Goal: Navigation & Orientation: Find specific page/section

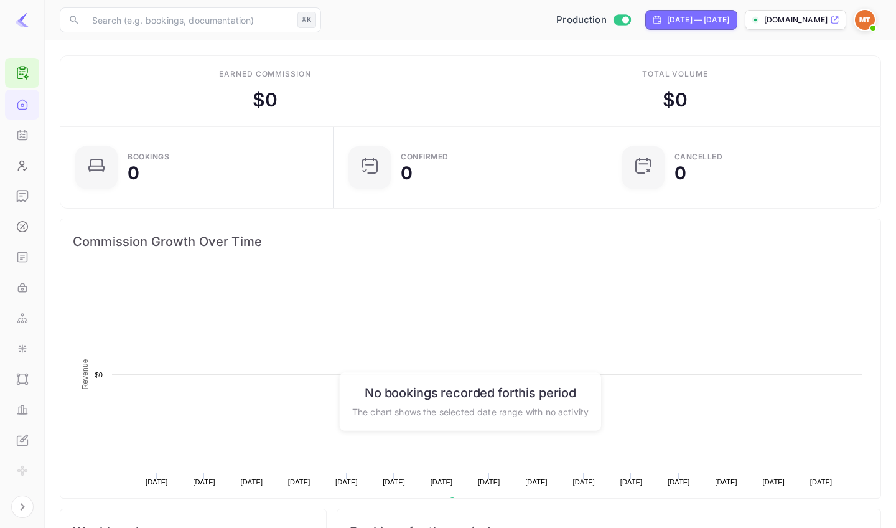
scroll to position [202, 266]
click at [778, 15] on p "[DOMAIN_NAME]" at bounding box center [795, 19] width 63 height 11
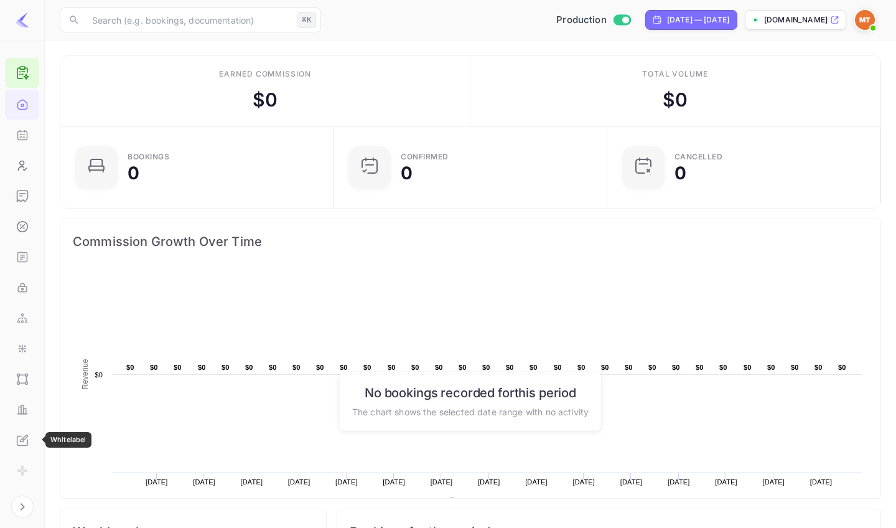
click at [22, 435] on icon "Whitelabel" at bounding box center [22, 440] width 12 height 12
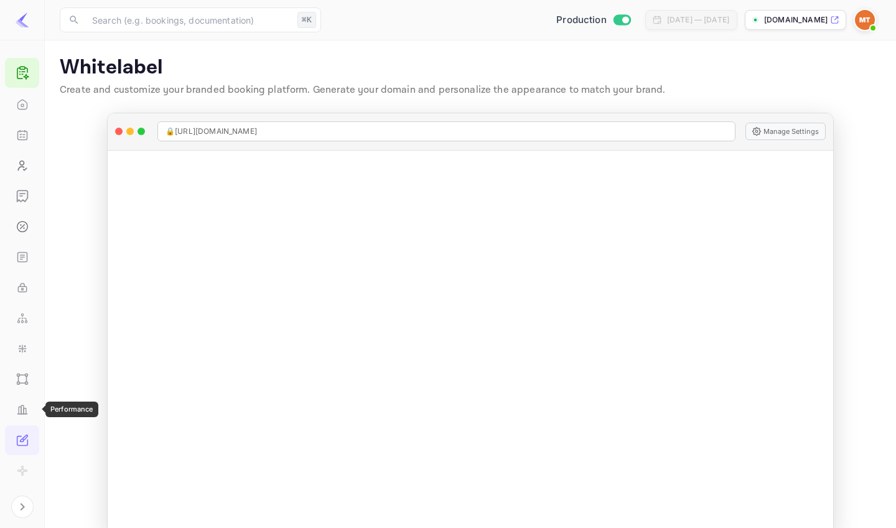
click at [23, 399] on div "Performance" at bounding box center [22, 409] width 34 height 30
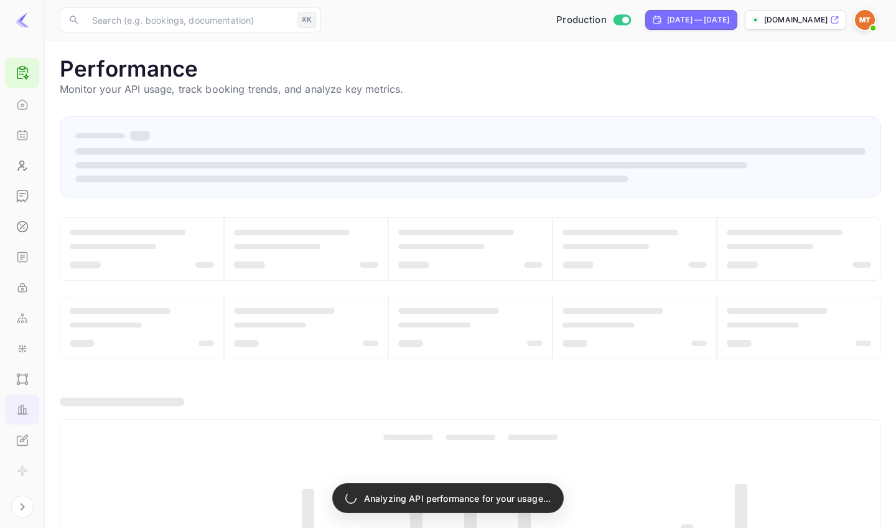
click at [22, 226] on icon "Commission" at bounding box center [22, 226] width 12 height 12
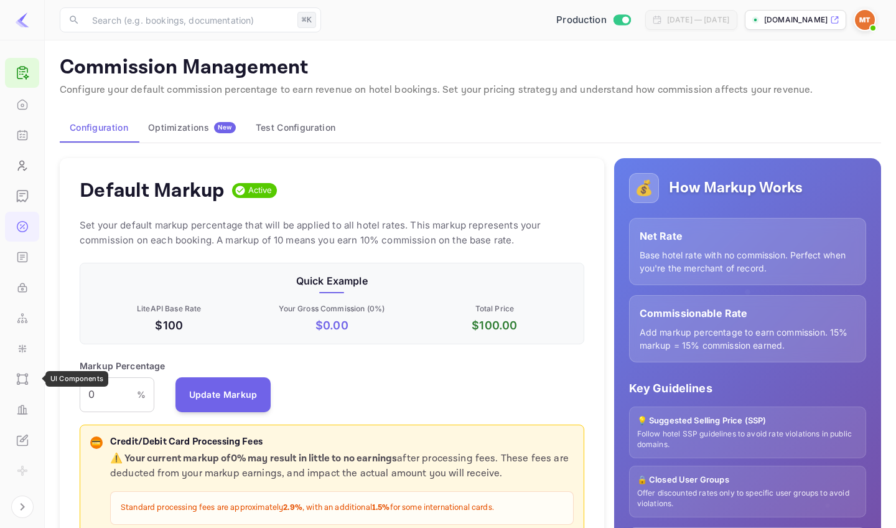
scroll to position [221, 504]
click at [22, 374] on icon "UI Components" at bounding box center [22, 379] width 12 height 12
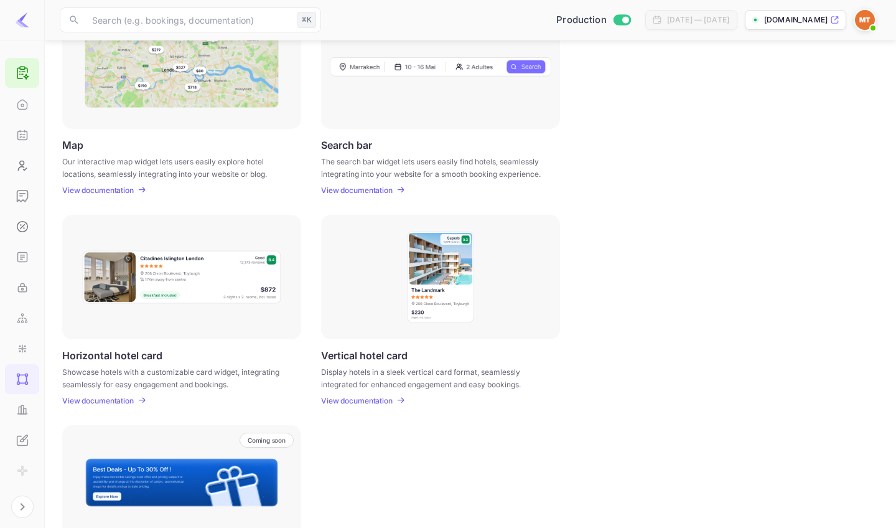
scroll to position [266, 0]
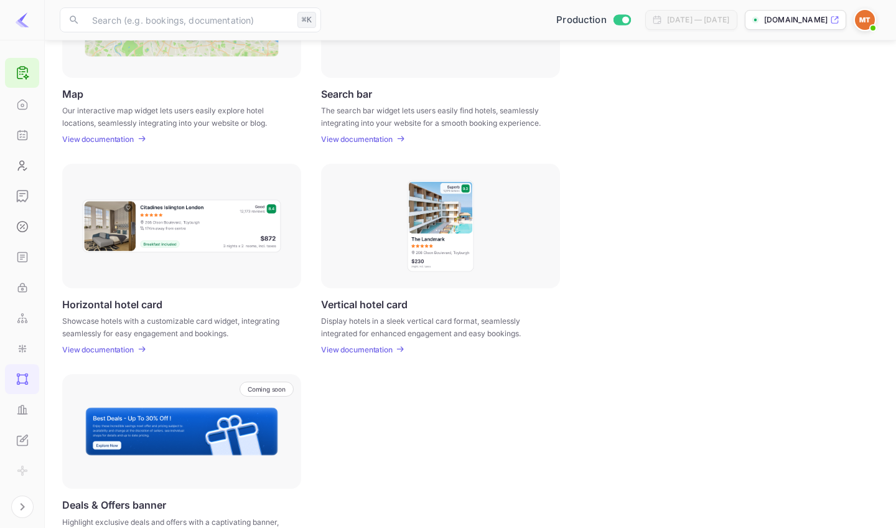
click at [368, 346] on p "View documentation" at bounding box center [357, 349] width 72 height 9
